Goal: Information Seeking & Learning: Learn about a topic

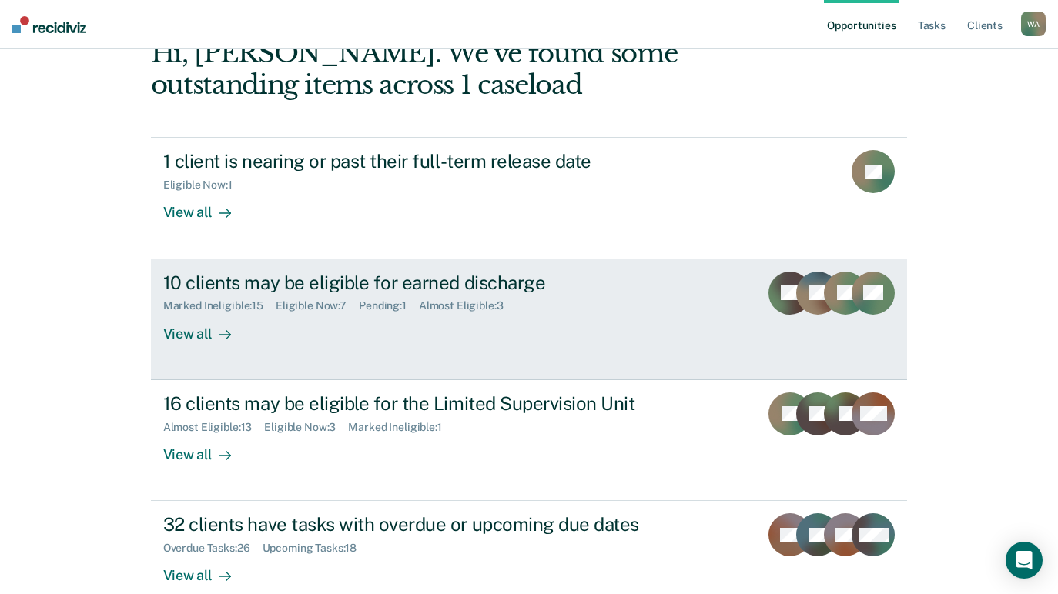
scroll to position [135, 0]
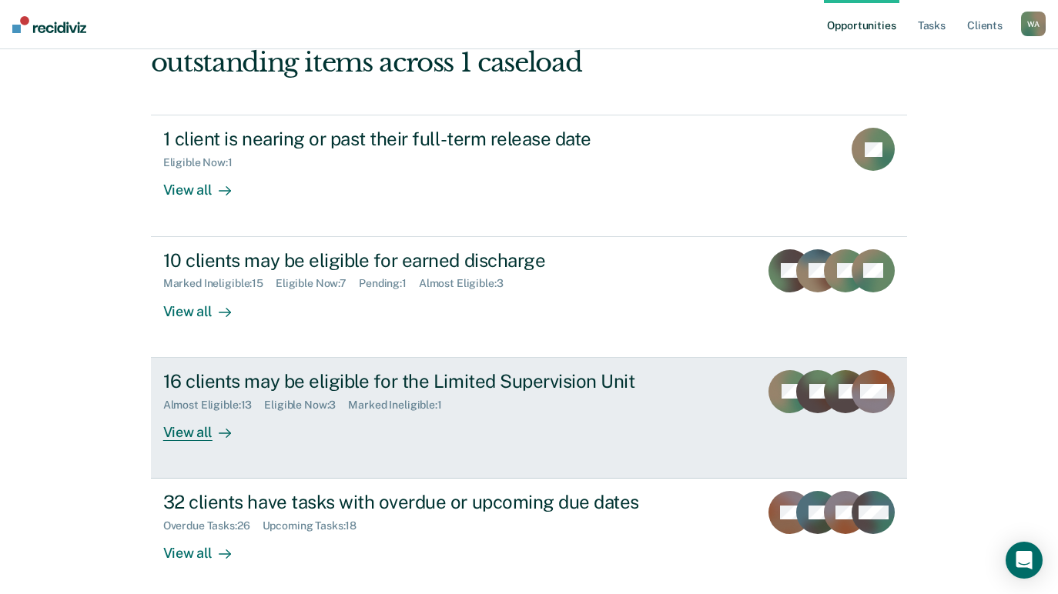
click at [190, 432] on div "View all" at bounding box center [206, 426] width 86 height 30
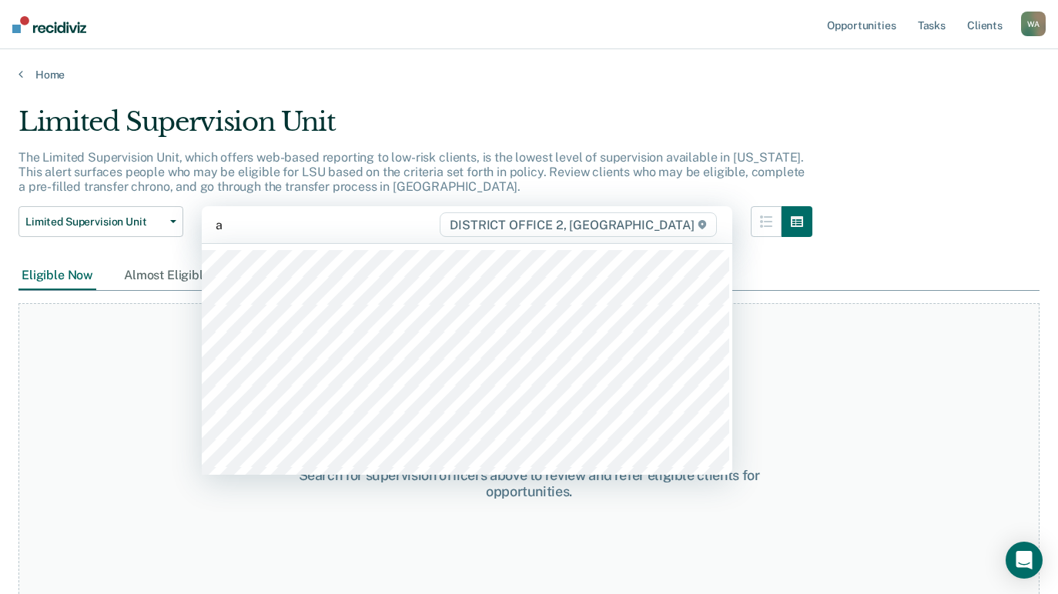
type input "aa"
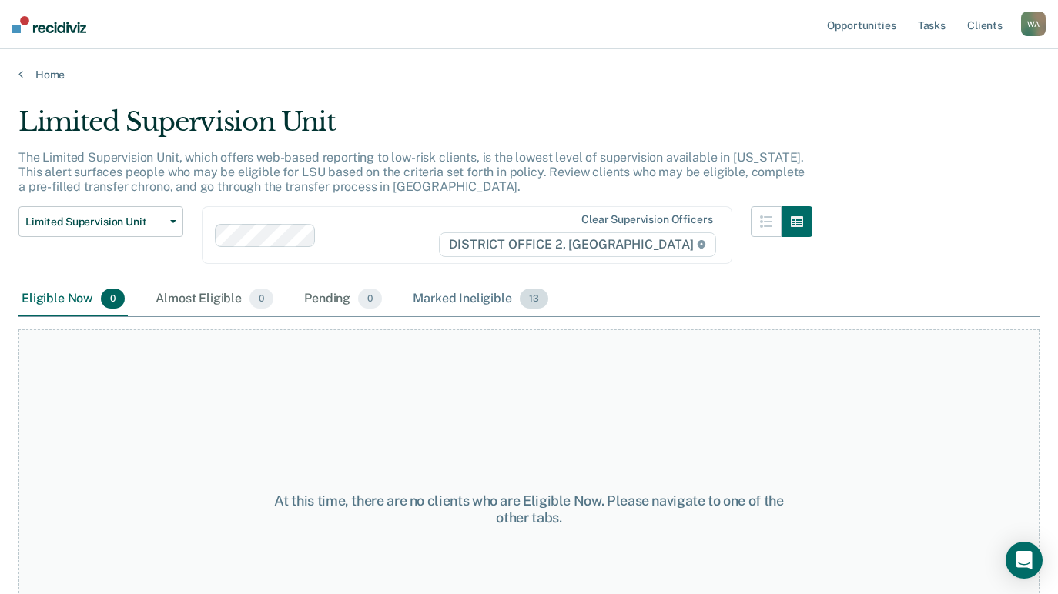
click at [492, 302] on div "Marked Ineligible 13" at bounding box center [480, 300] width 141 height 34
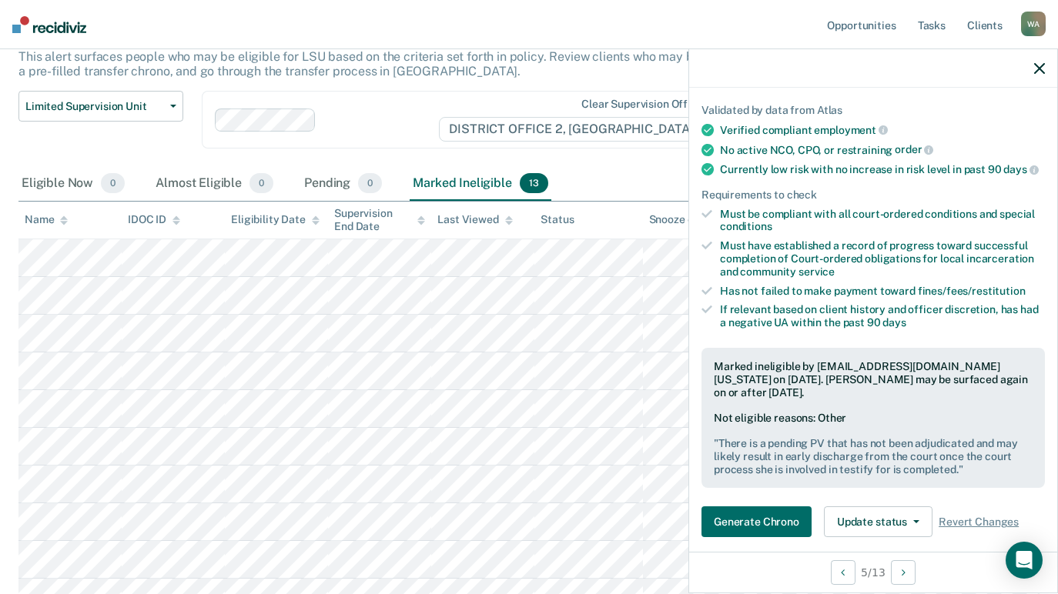
scroll to position [115, 0]
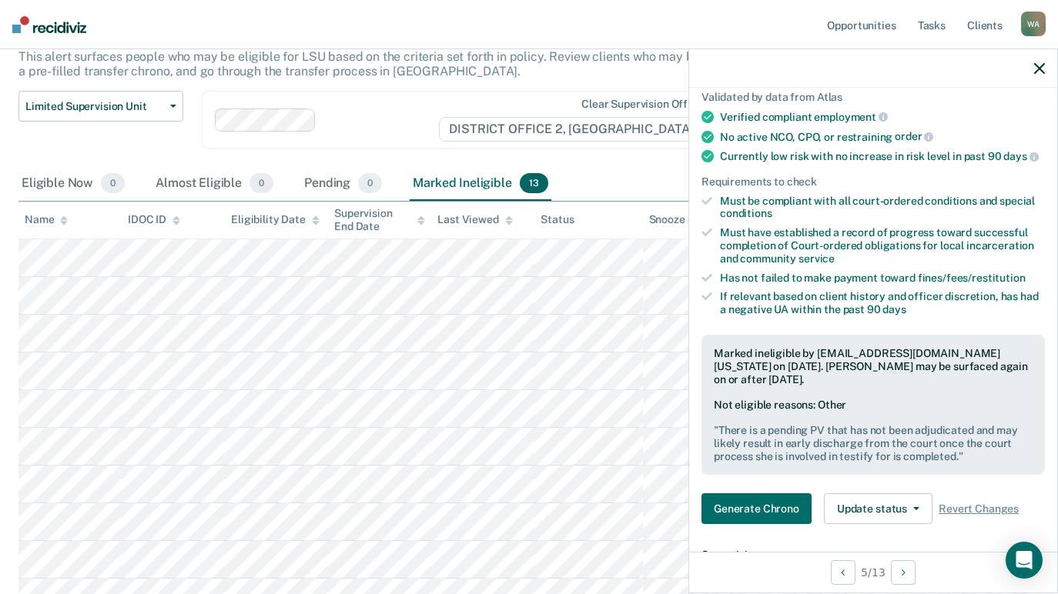
click at [1040, 65] on icon "button" at bounding box center [1039, 68] width 11 height 11
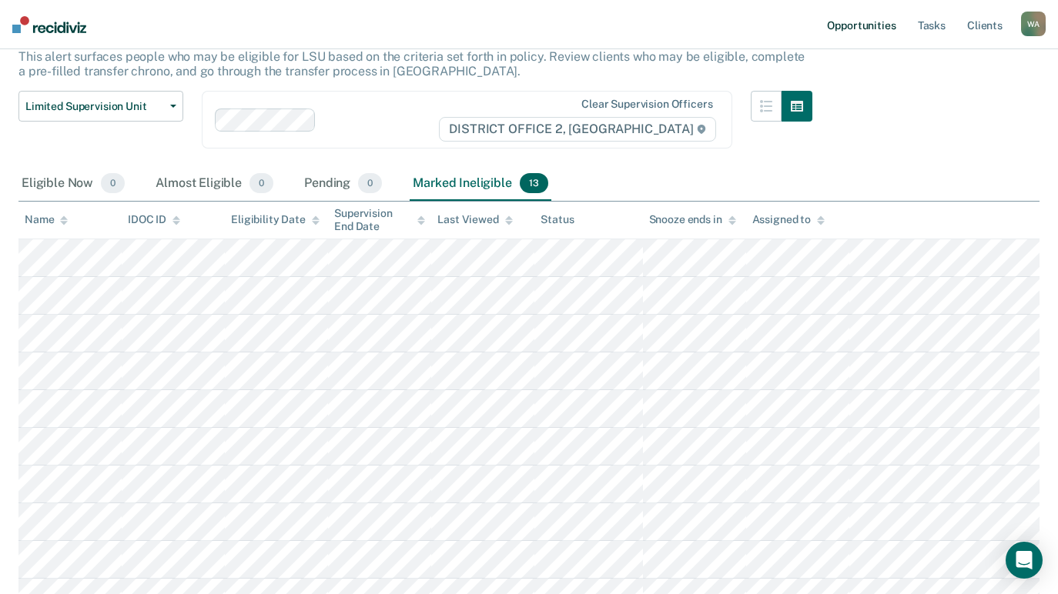
click at [869, 17] on link "Opportunities" at bounding box center [861, 24] width 75 height 49
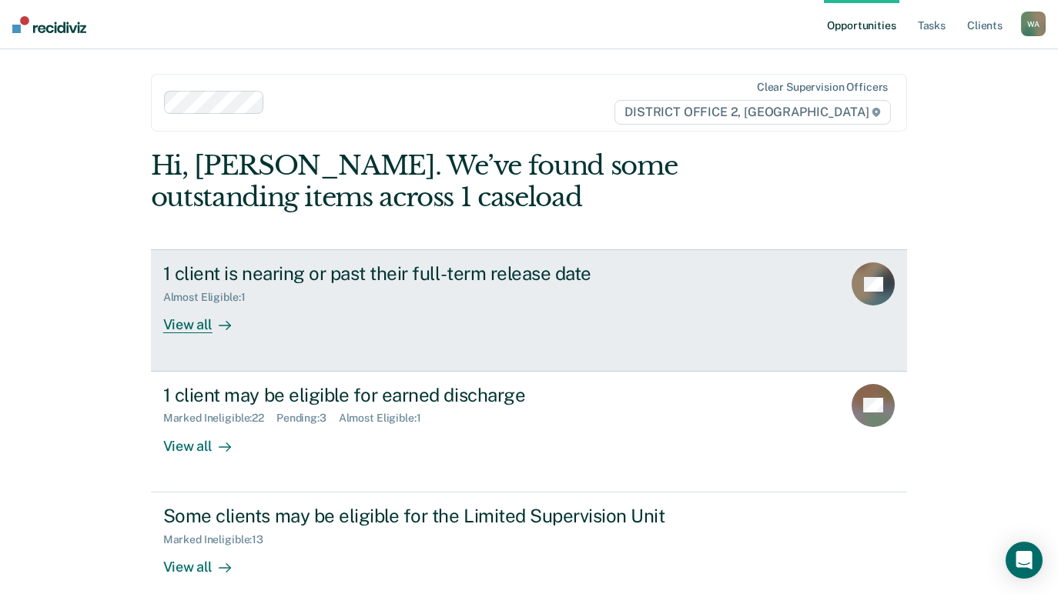
click at [182, 324] on div "View all" at bounding box center [206, 319] width 86 height 30
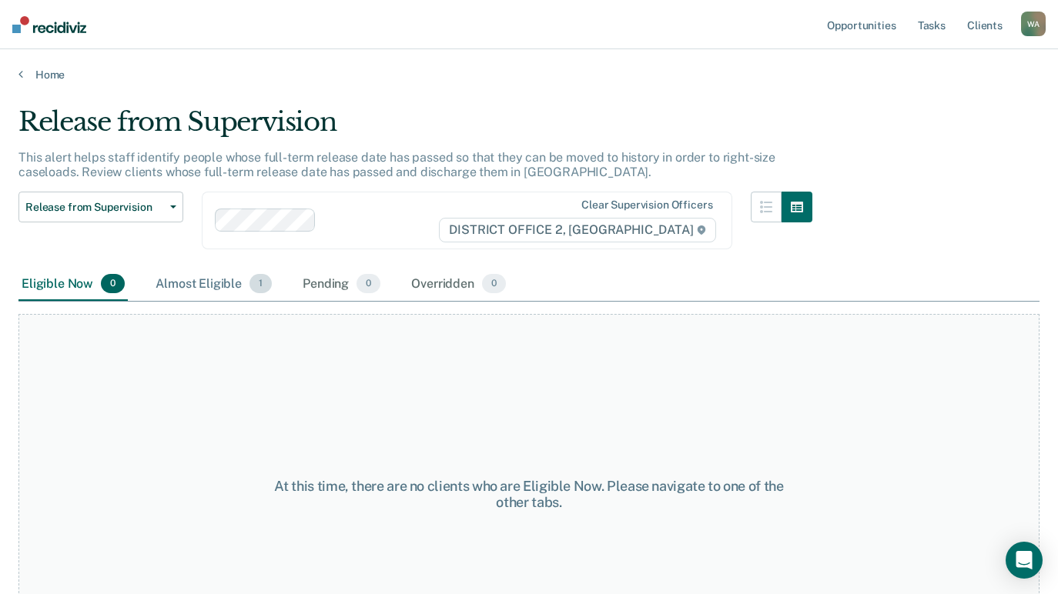
click at [191, 282] on div "Almost Eligible 1" at bounding box center [213, 285] width 122 height 34
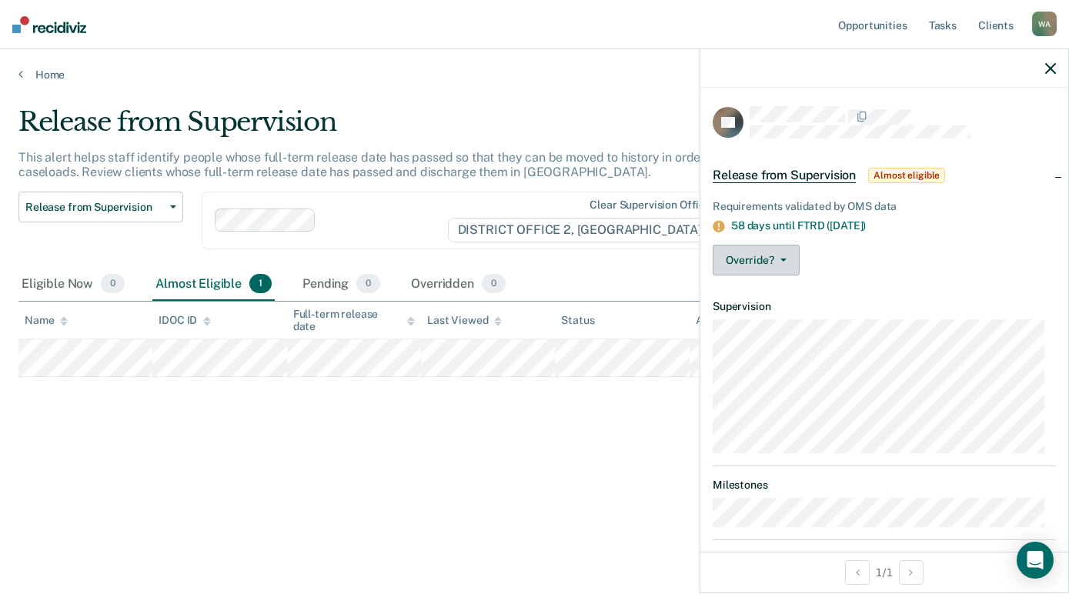
click at [785, 262] on button "Override?" at bounding box center [756, 260] width 87 height 31
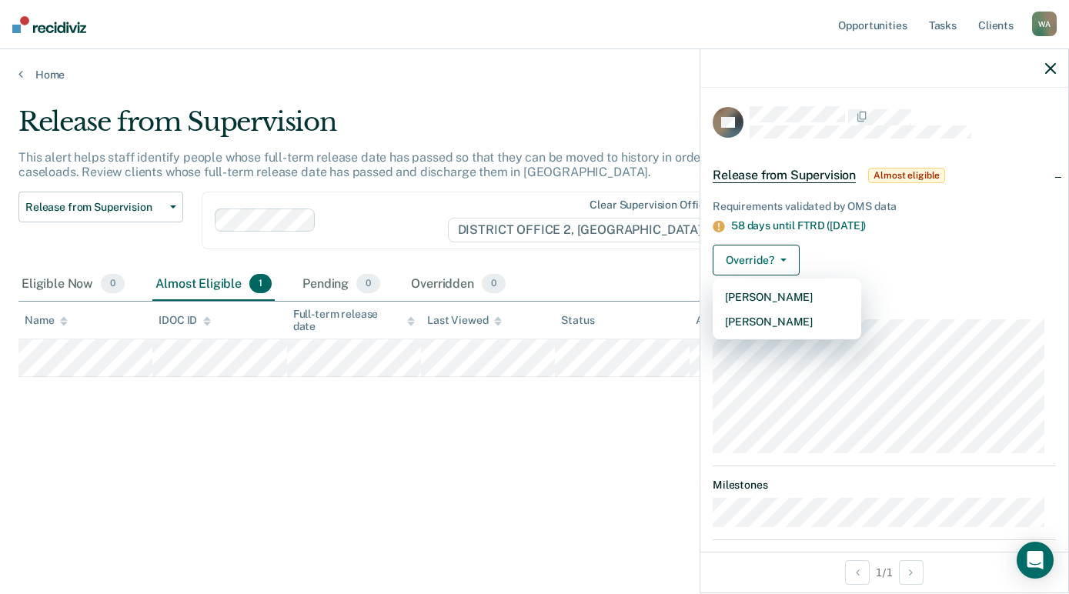
click at [995, 290] on article "TO Release from Supervision Almost eligible Requirements validated by OMS data …" at bounding box center [884, 371] width 343 height 530
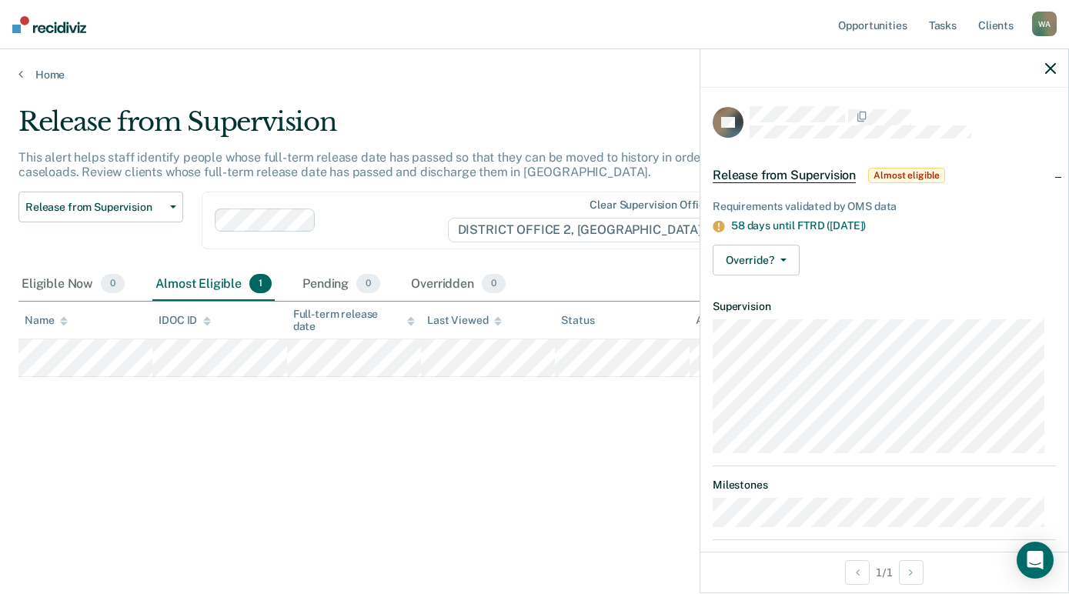
click at [1048, 69] on icon "button" at bounding box center [1050, 68] width 11 height 11
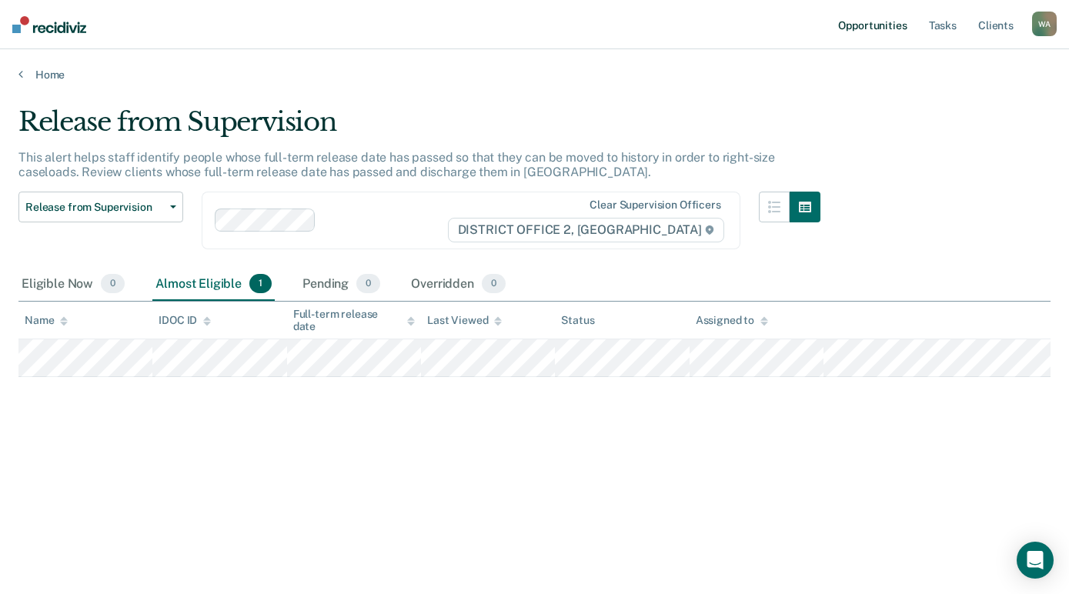
click at [872, 20] on link "Opportunities" at bounding box center [872, 24] width 75 height 49
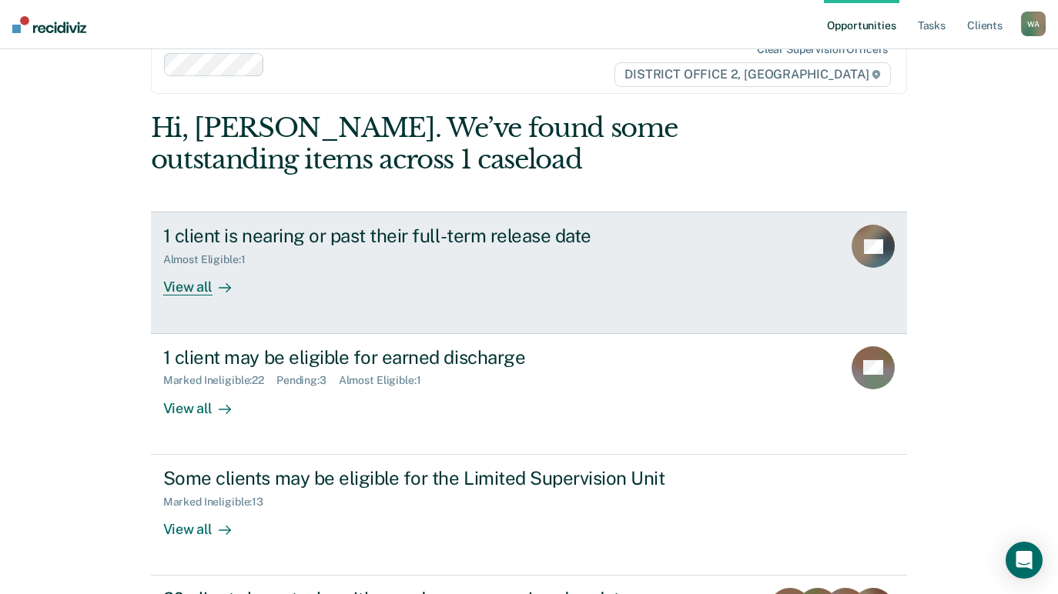
scroll to position [135, 0]
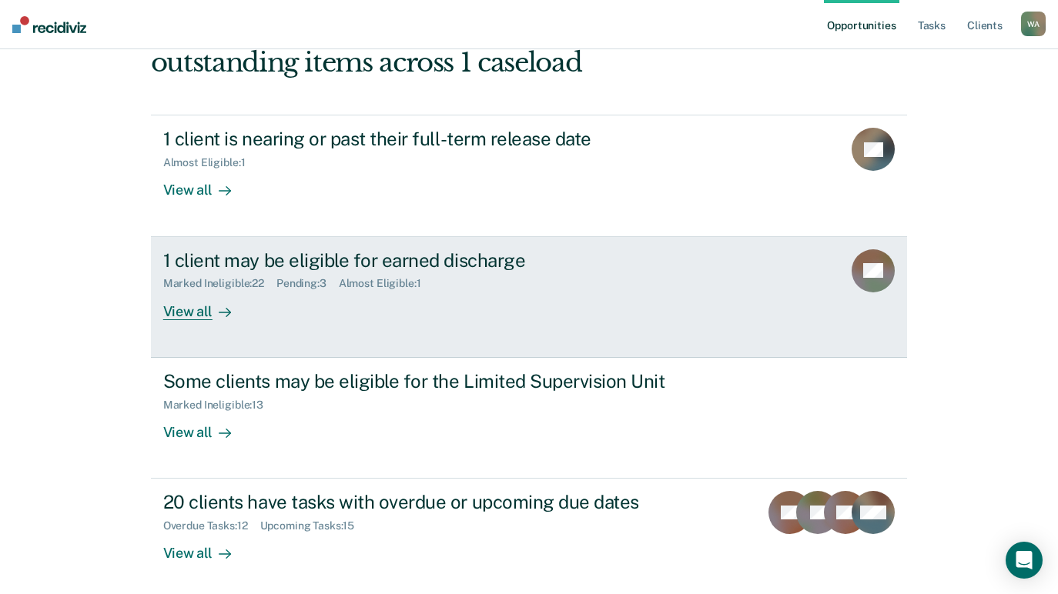
click at [187, 313] on div "View all" at bounding box center [206, 305] width 86 height 30
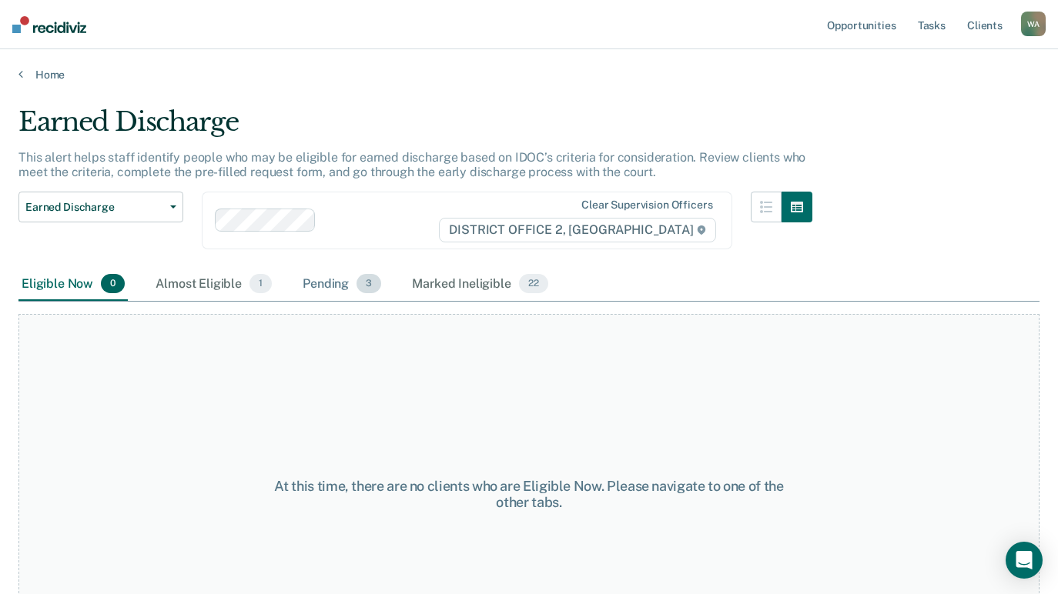
click at [334, 284] on div "Pending 3" at bounding box center [341, 285] width 85 height 34
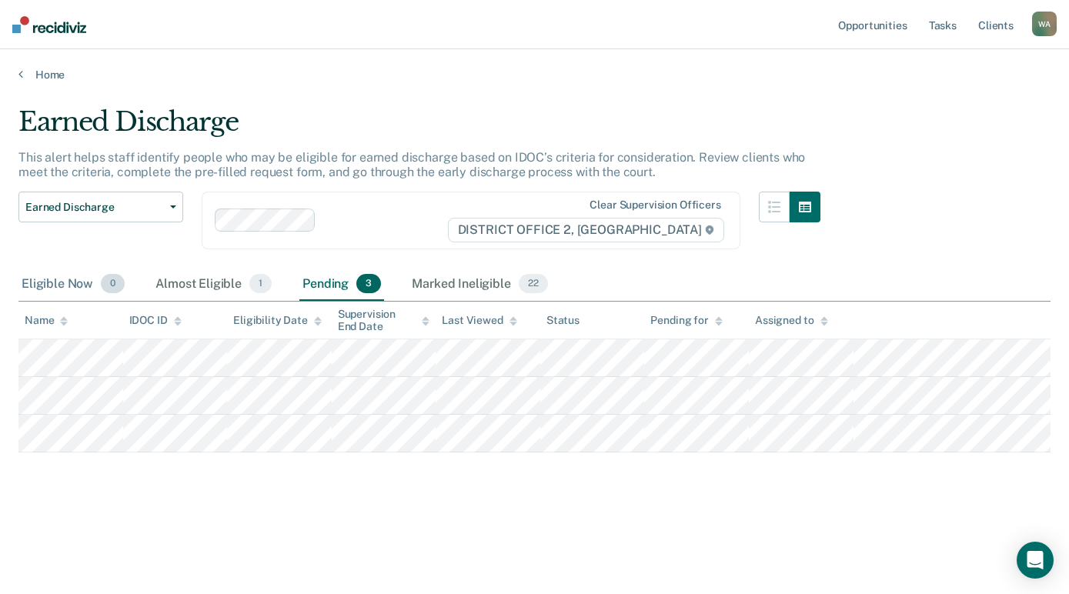
click at [52, 281] on div "Eligible Now 0" at bounding box center [72, 285] width 109 height 34
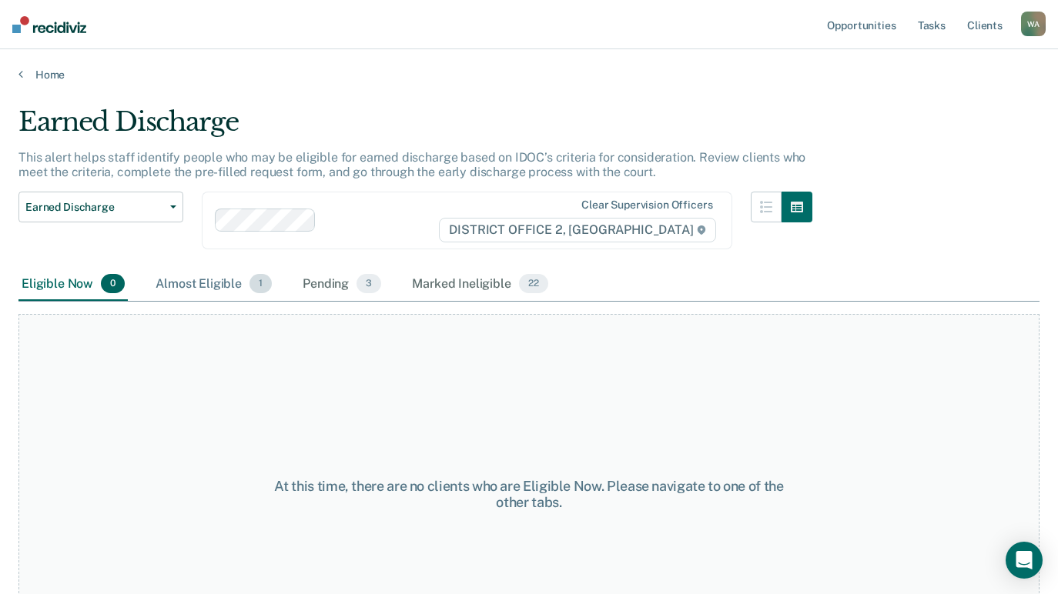
click at [198, 285] on div "Almost Eligible 1" at bounding box center [213, 285] width 122 height 34
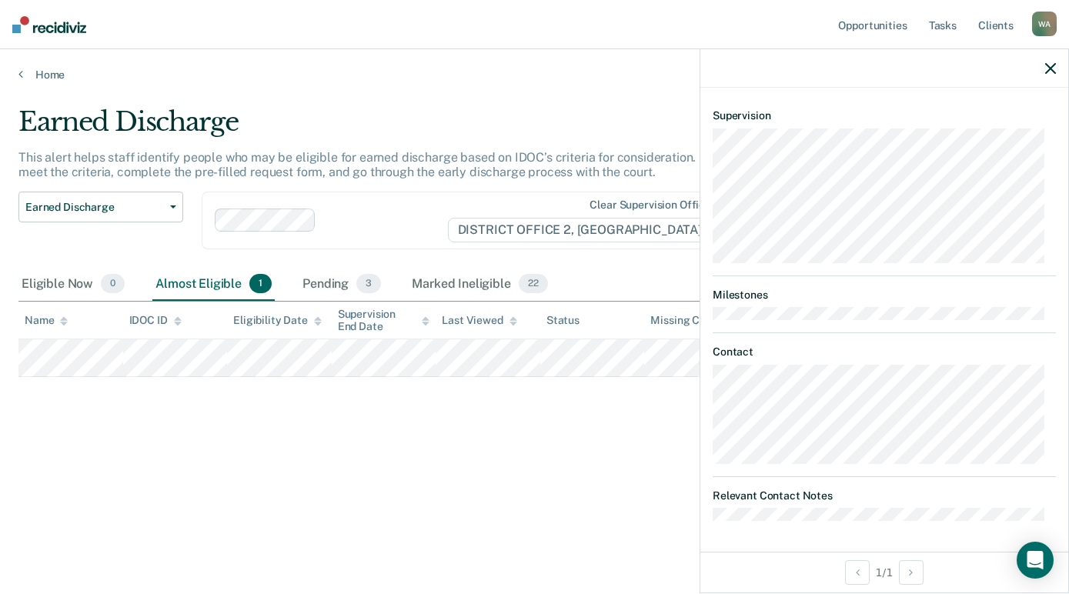
scroll to position [376, 0]
click at [1050, 69] on icon "button" at bounding box center [1050, 68] width 11 height 11
